Goal: Task Accomplishment & Management: Manage account settings

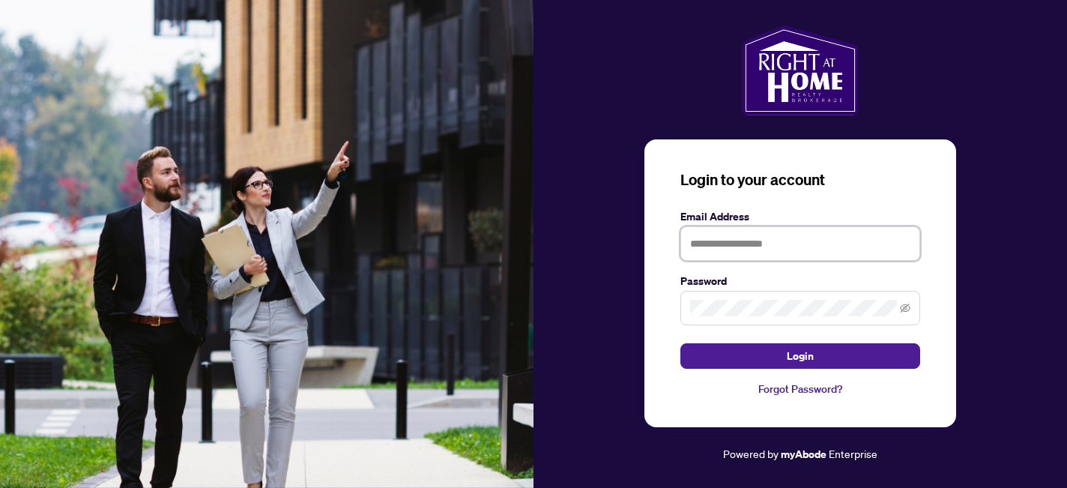
click at [751, 242] on input "text" at bounding box center [800, 243] width 240 height 34
type input "**********"
click at [680, 343] on button "Login" at bounding box center [800, 355] width 240 height 25
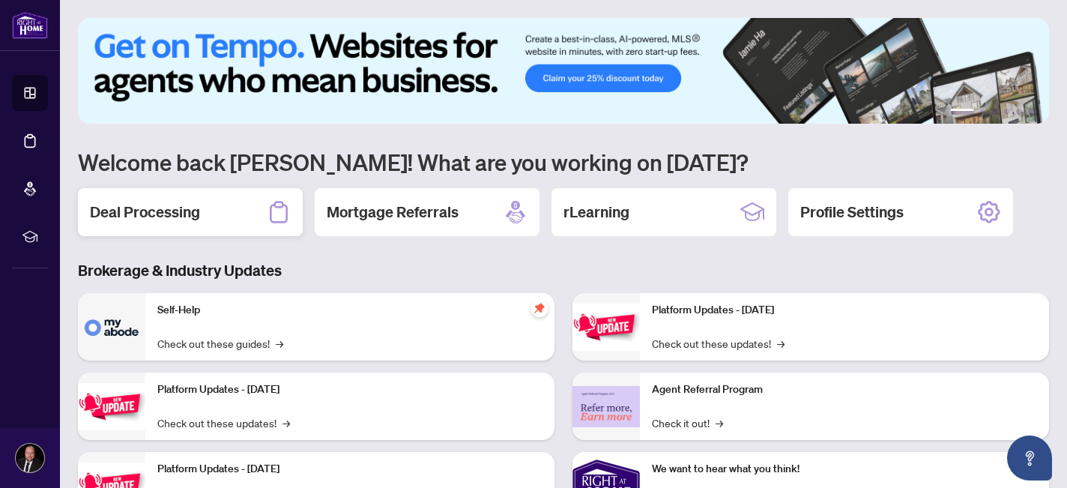
click at [224, 214] on div "Deal Processing" at bounding box center [190, 212] width 225 height 48
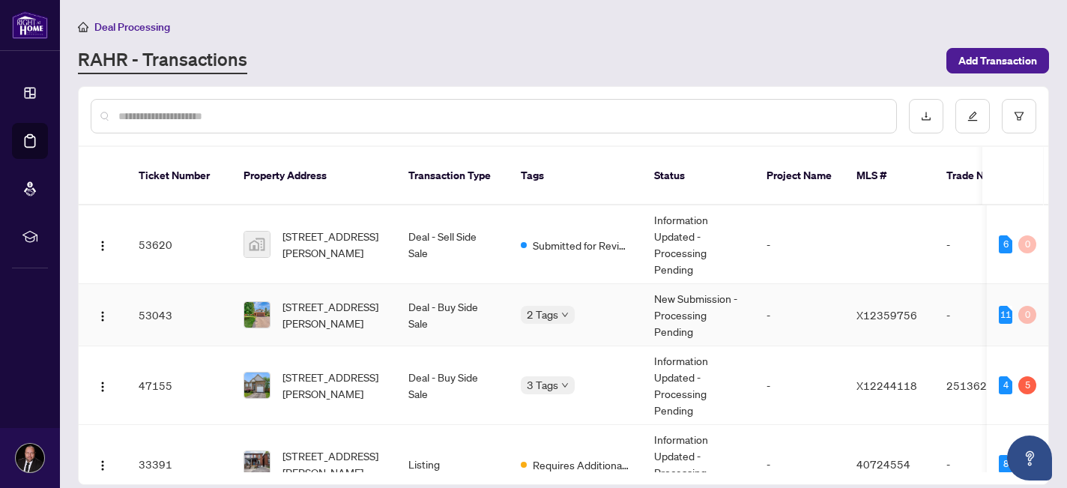
click at [336, 308] on span "[STREET_ADDRESS][PERSON_NAME]" at bounding box center [334, 314] width 102 height 33
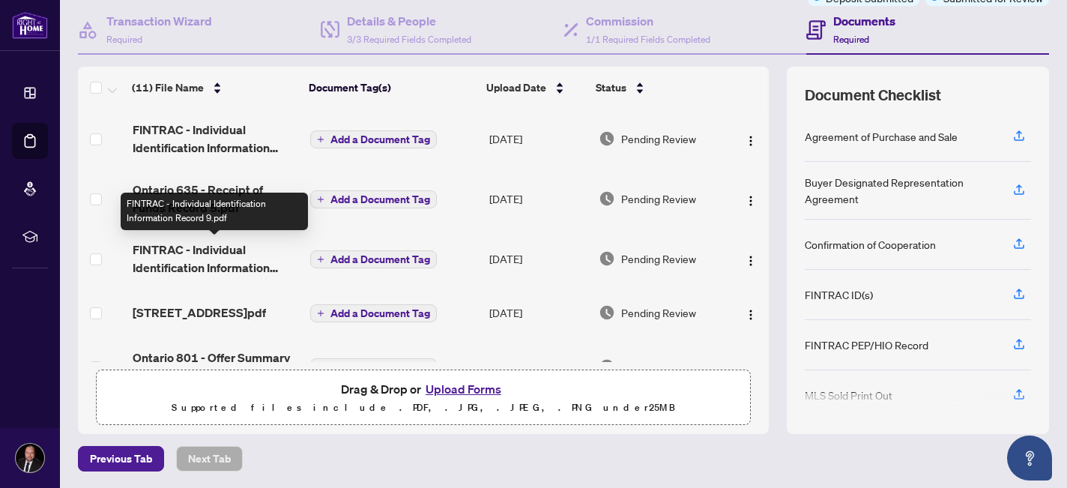
click at [228, 259] on span "FINTRAC - Individual Identification Information Record 9.pdf" at bounding box center [216, 259] width 166 height 36
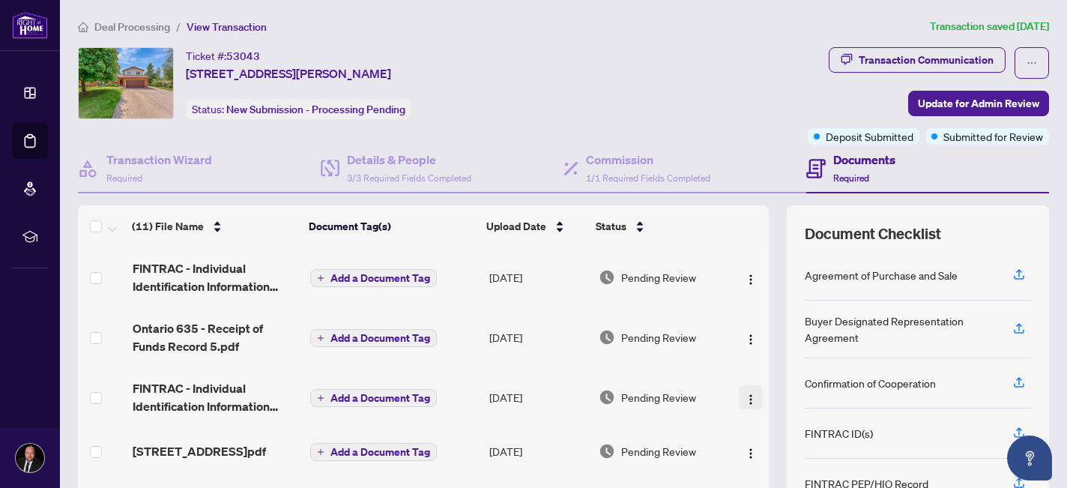
click at [749, 400] on img "button" at bounding box center [751, 399] width 12 height 12
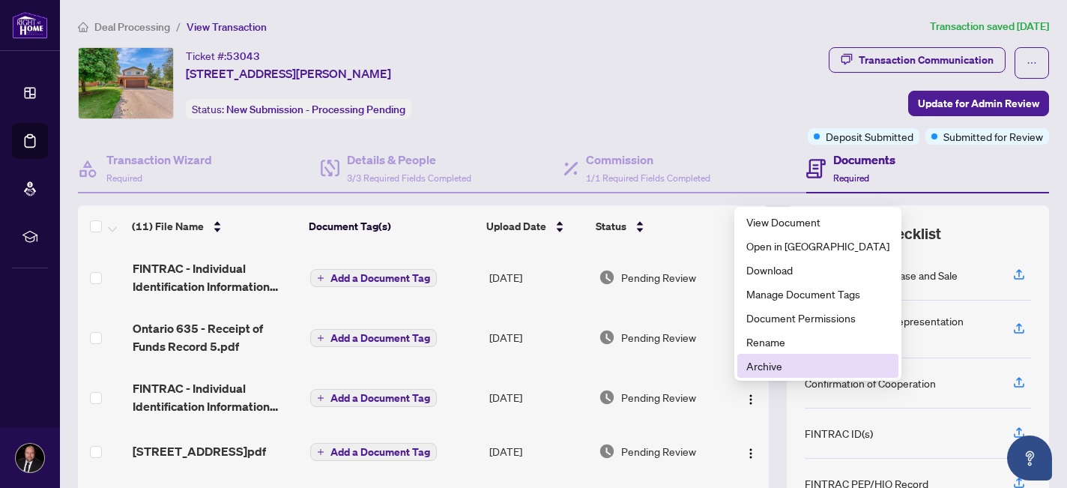
click at [761, 374] on li "Archive" at bounding box center [817, 366] width 161 height 24
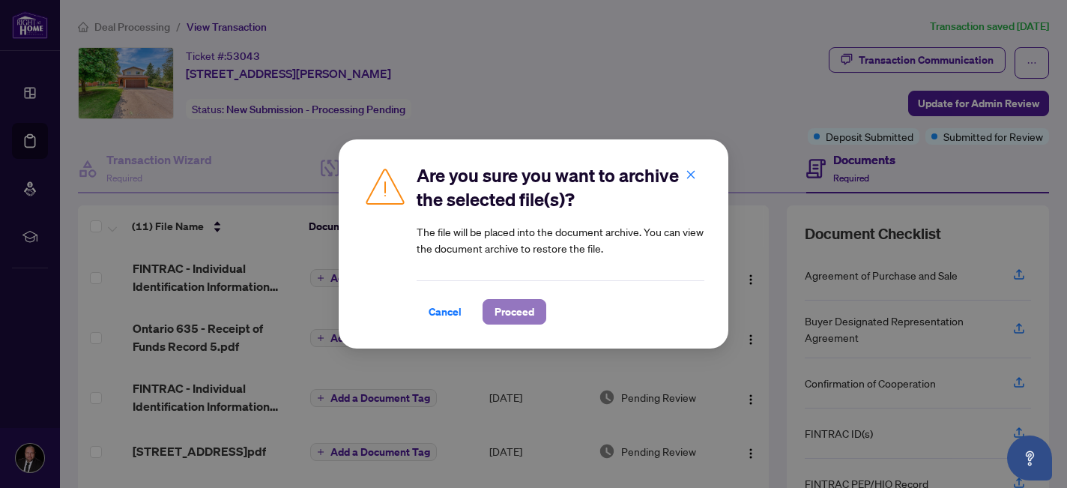
click at [531, 307] on span "Proceed" at bounding box center [515, 312] width 40 height 24
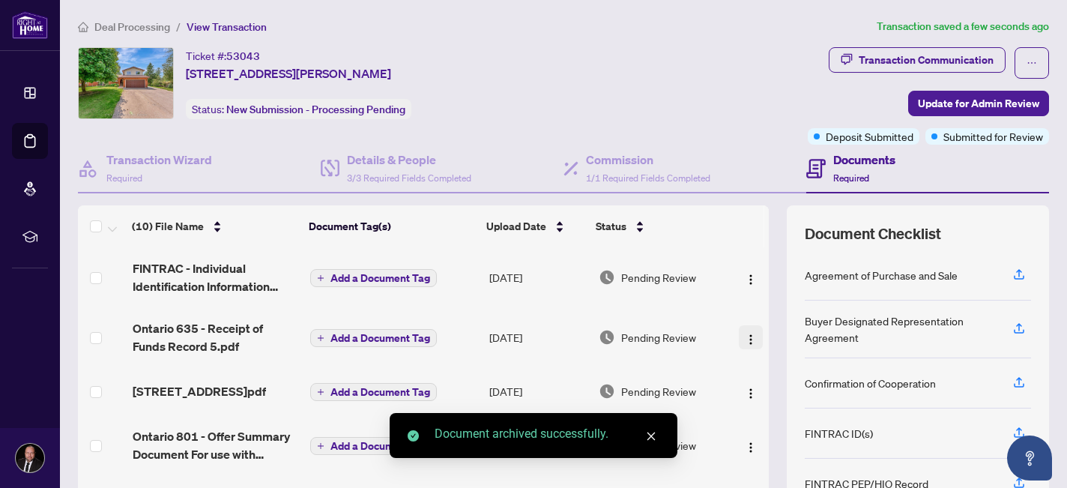
click at [752, 339] on button "button" at bounding box center [751, 337] width 24 height 24
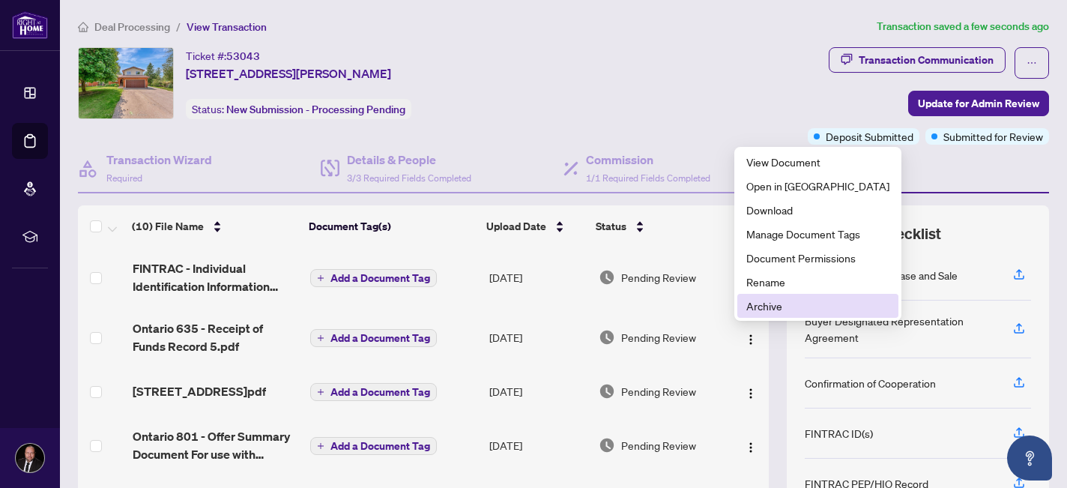
click at [770, 303] on span "Archive" at bounding box center [817, 306] width 143 height 16
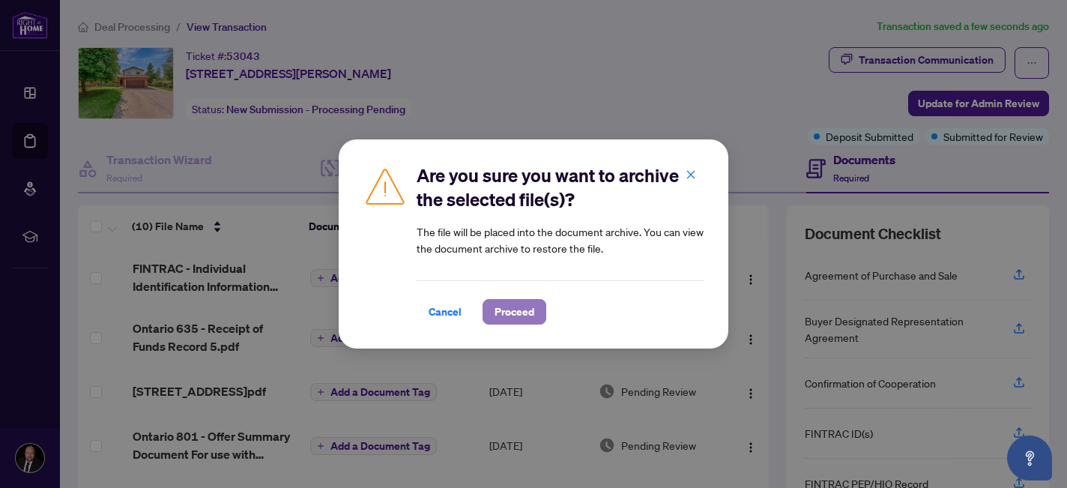
click at [516, 304] on span "Proceed" at bounding box center [515, 312] width 40 height 24
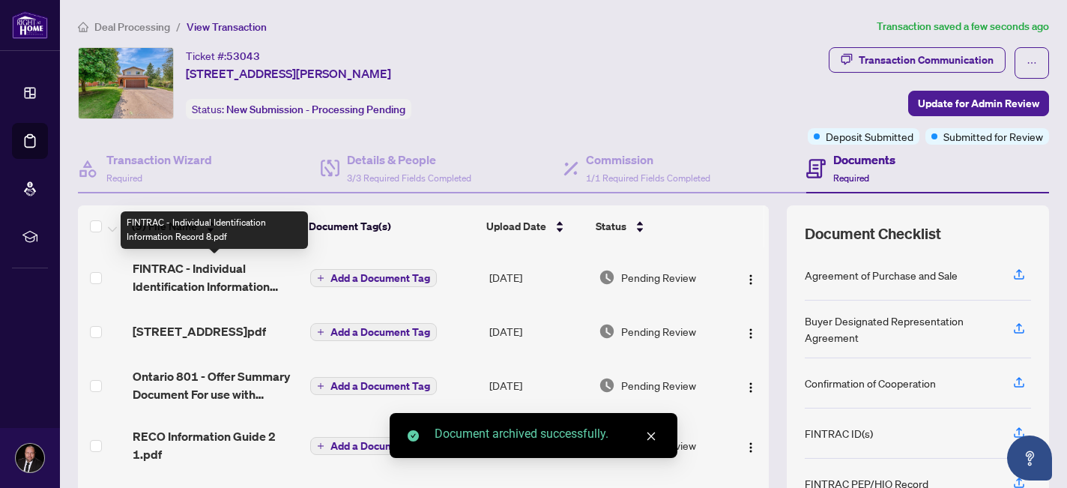
click at [187, 276] on span "FINTRAC - Individual Identification Information Record 8.pdf" at bounding box center [216, 277] width 166 height 36
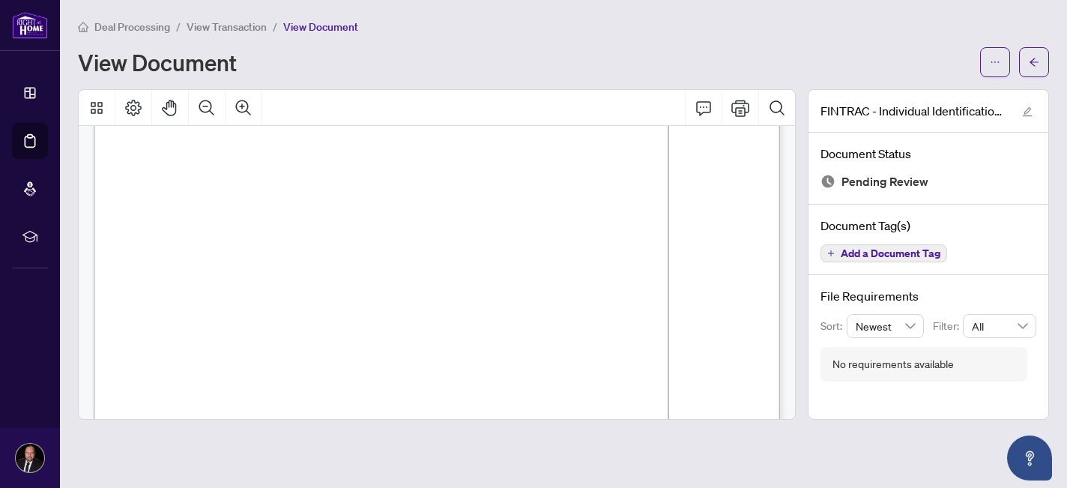
scroll to position [197, 0]
